Goal: Transaction & Acquisition: Download file/media

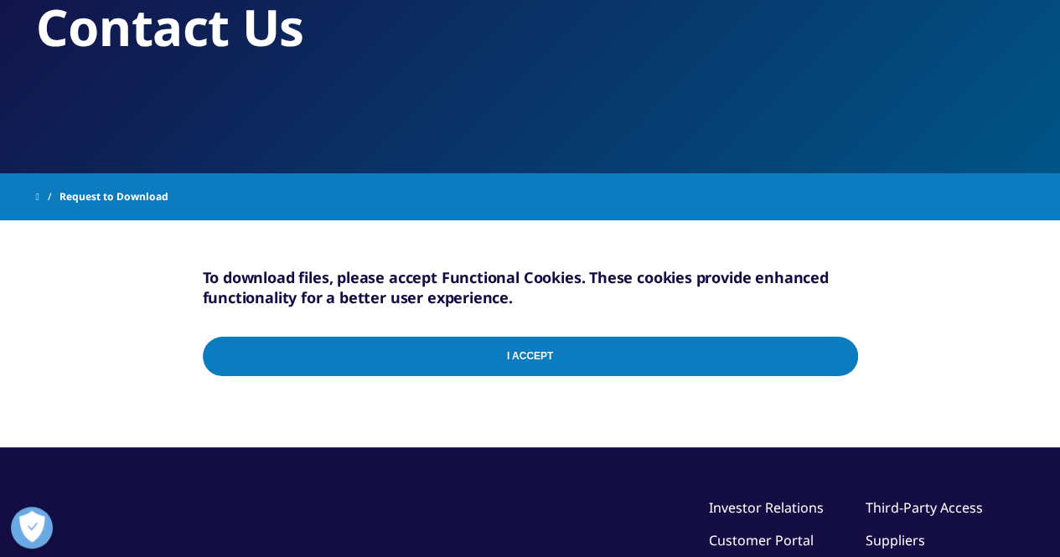
click at [421, 345] on input "I Accept" at bounding box center [530, 356] width 655 height 39
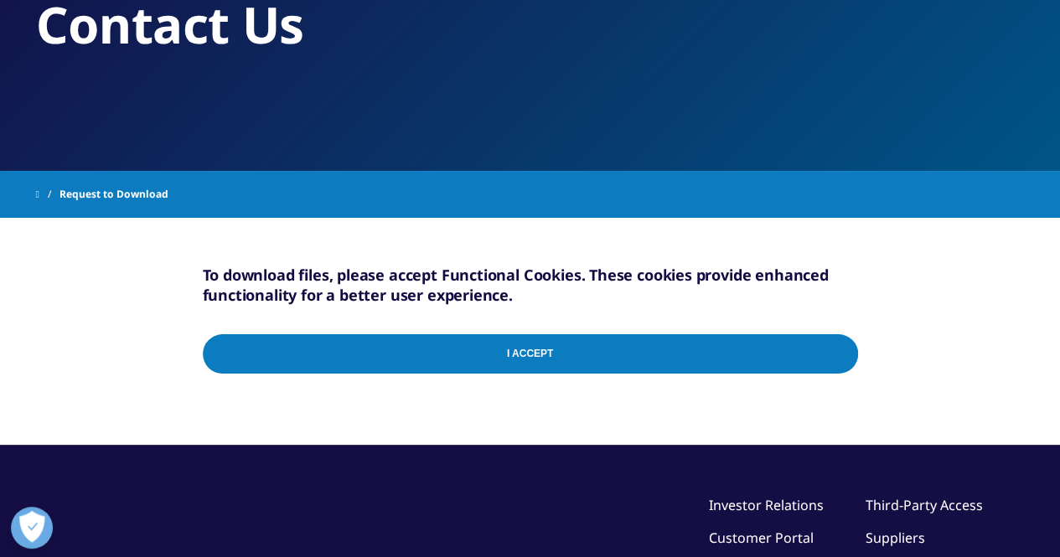
click at [472, 365] on input "I Accept" at bounding box center [530, 353] width 655 height 39
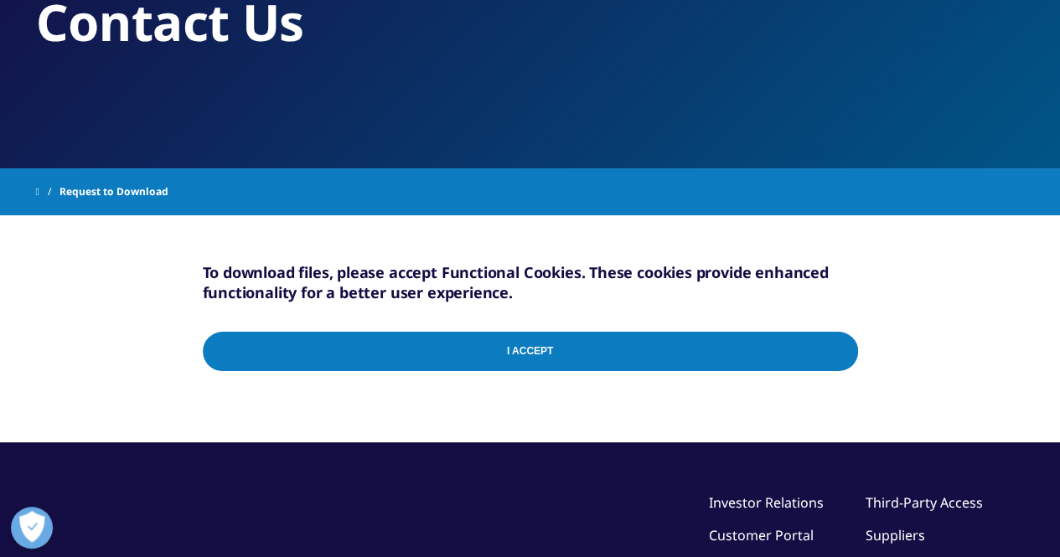
click at [503, 349] on input "I Accept" at bounding box center [530, 351] width 655 height 39
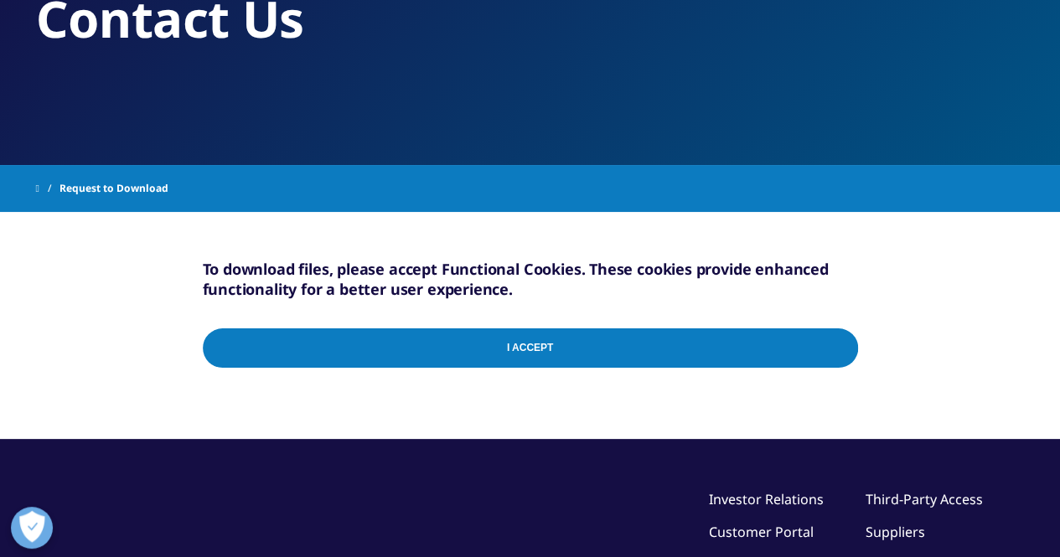
click at [839, 343] on input "I Accept" at bounding box center [530, 347] width 655 height 39
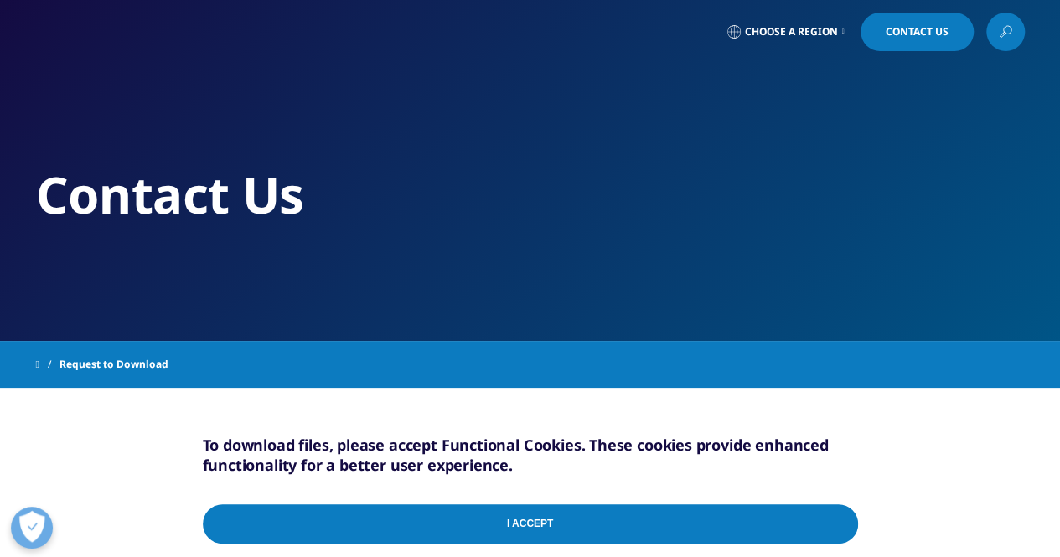
click at [127, 356] on span "Request to Download" at bounding box center [113, 364] width 109 height 30
click at [127, 369] on span "Request to Download" at bounding box center [113, 364] width 109 height 30
